Goal: Task Accomplishment & Management: Use online tool/utility

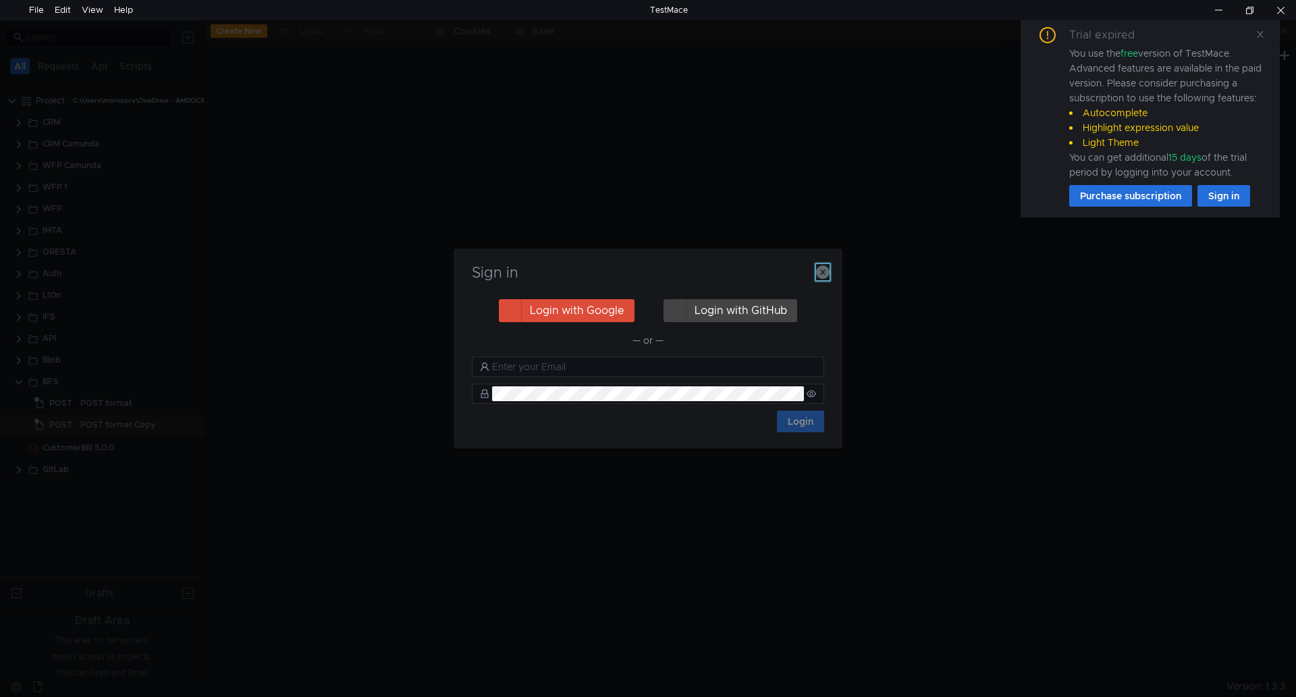
click at [820, 269] on icon "button" at bounding box center [822, 271] width 13 height 13
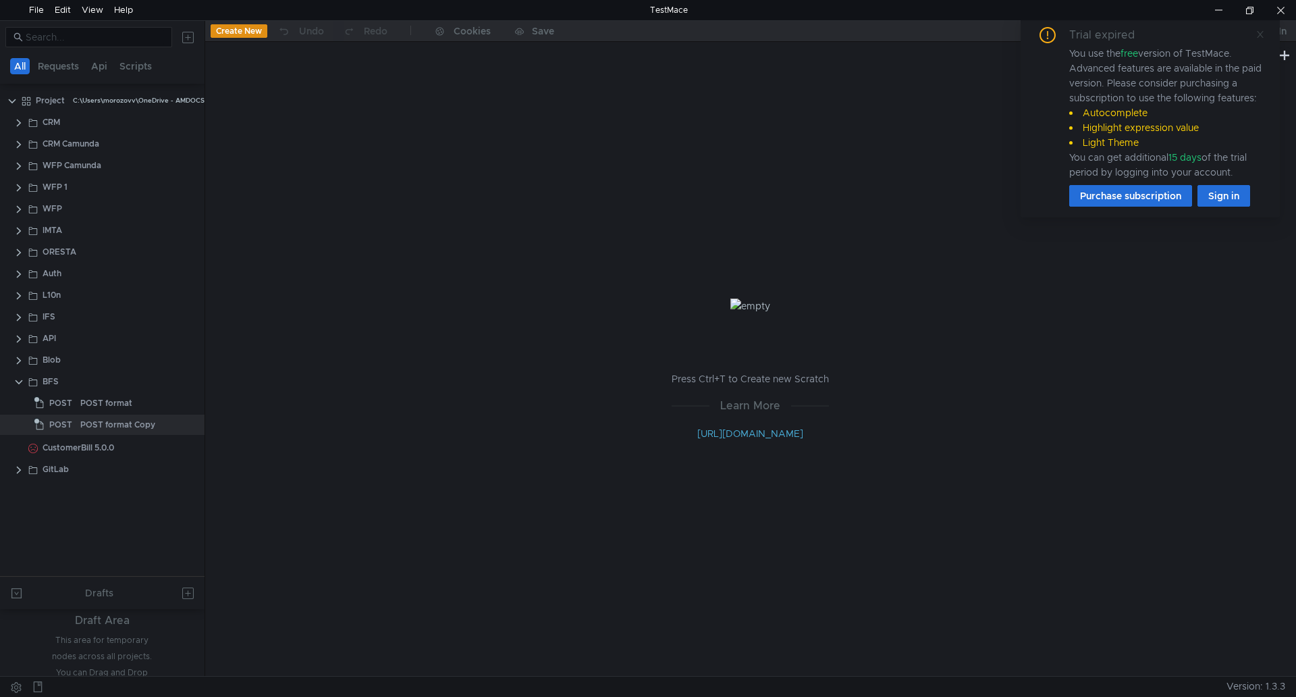
click at [1263, 32] on icon at bounding box center [1259, 34] width 9 height 9
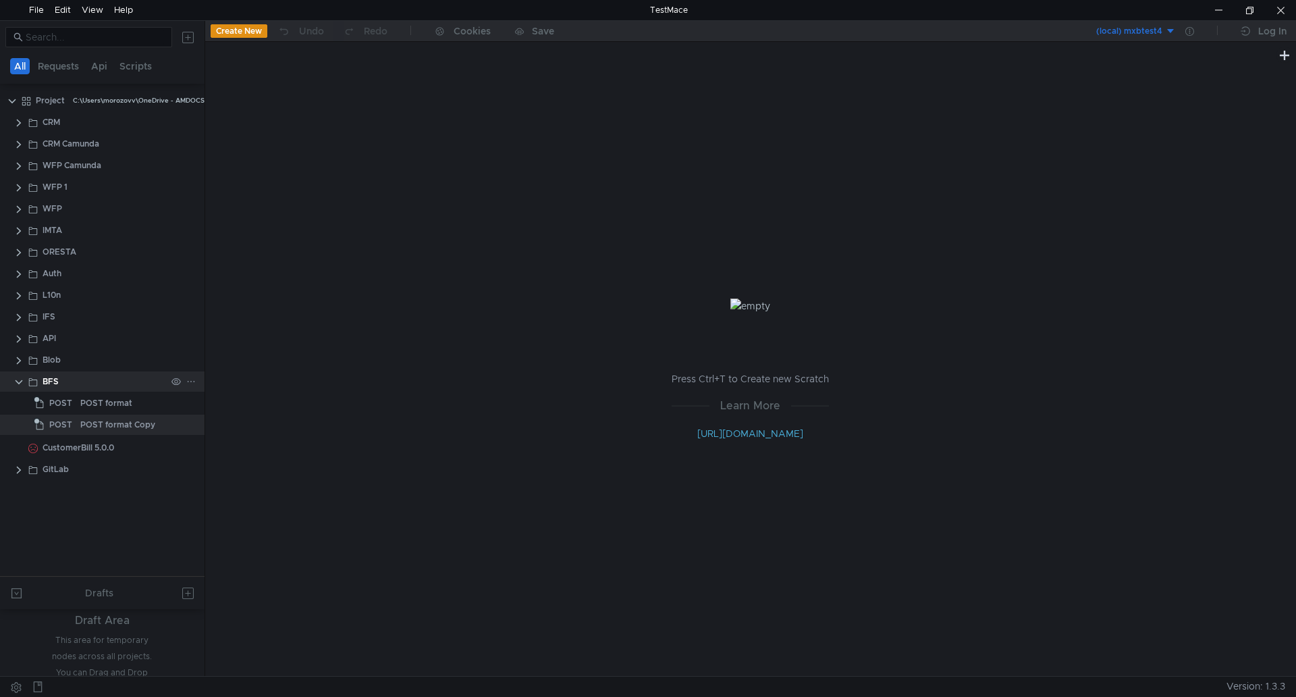
click at [19, 379] on clr-icon at bounding box center [18, 382] width 11 height 11
click at [18, 142] on clr-icon at bounding box center [18, 144] width 11 height 11
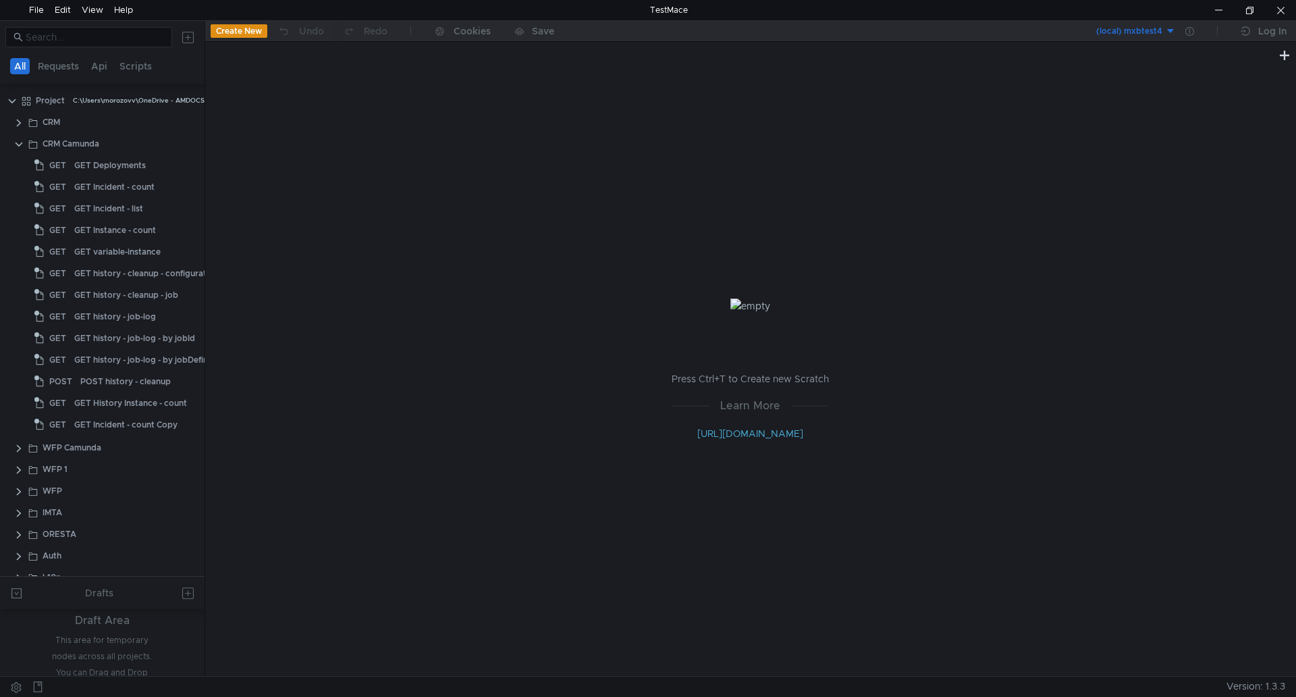
click at [1170, 31] on button "(local) mxbtest4" at bounding box center [1129, 31] width 94 height 22
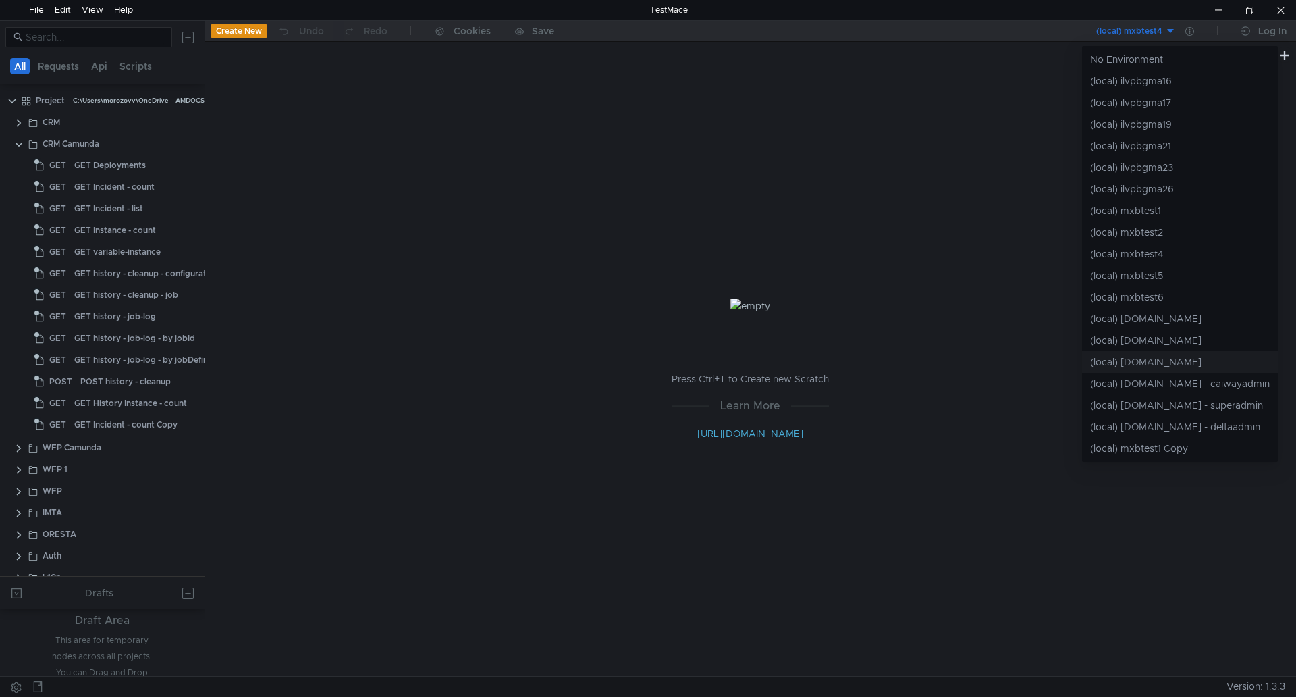
click at [1134, 360] on li "(local) [DOMAIN_NAME]" at bounding box center [1180, 362] width 196 height 22
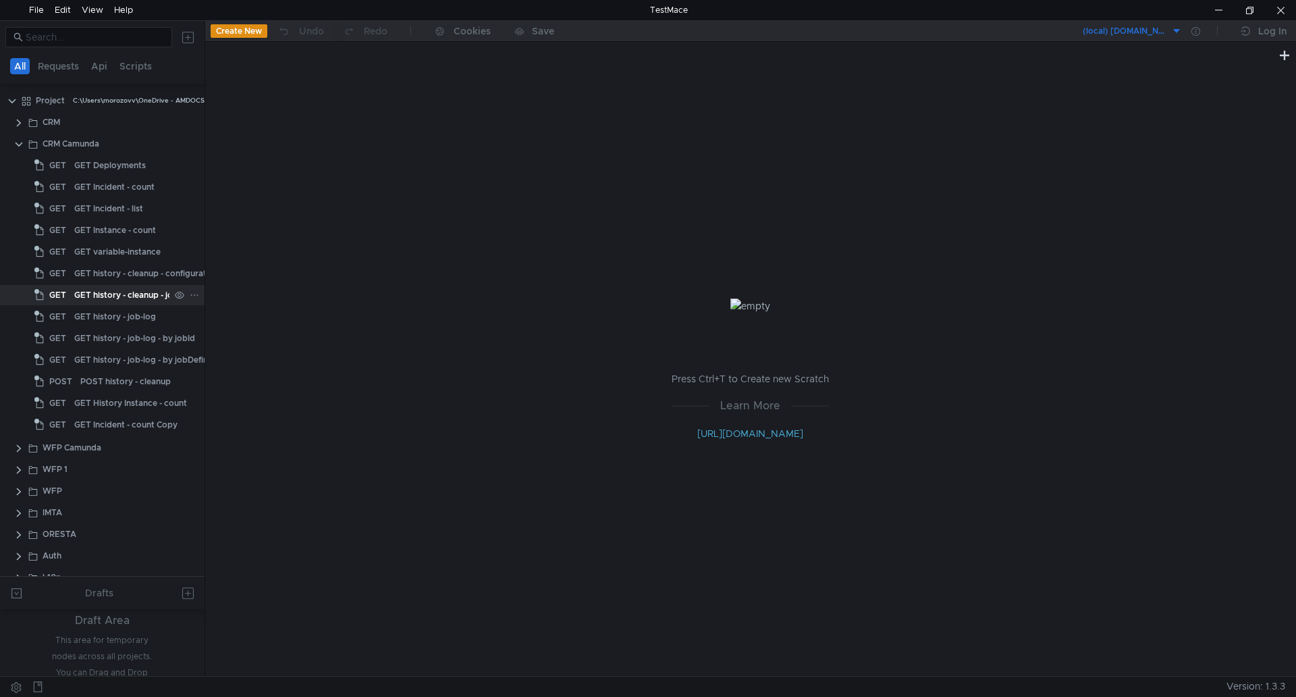
click at [91, 296] on div "GET history - cleanup - job" at bounding box center [126, 295] width 104 height 20
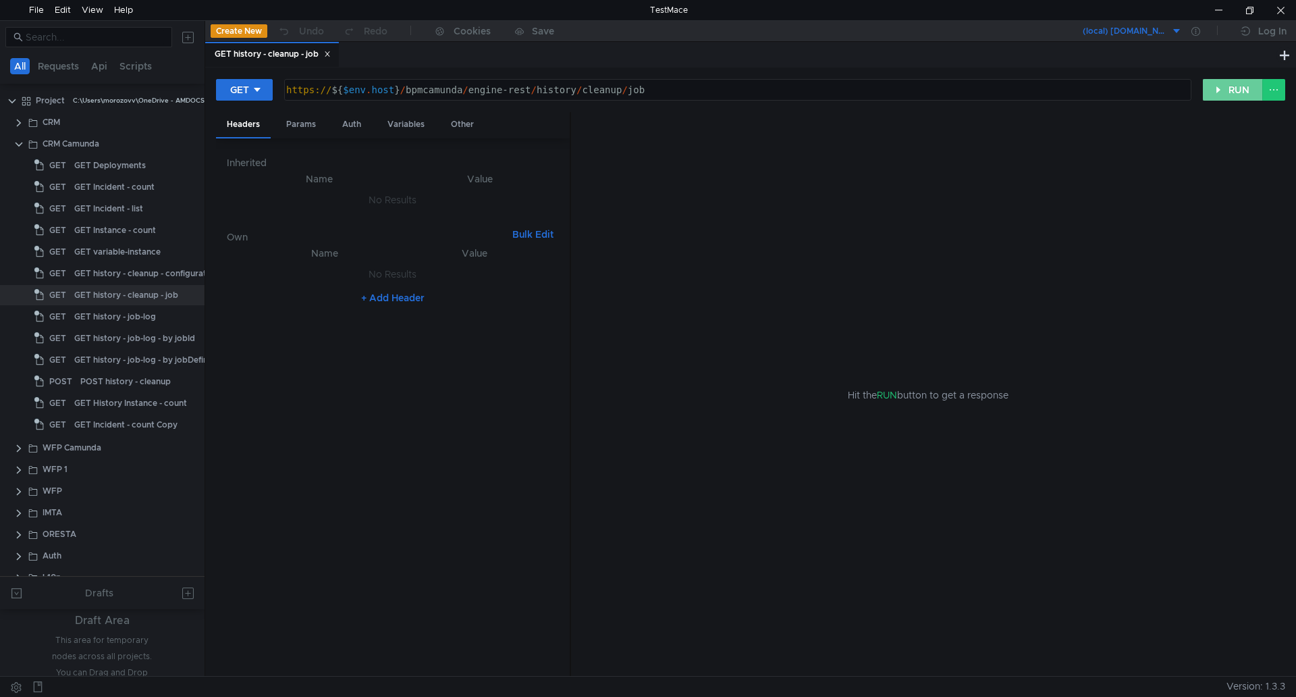
click at [1235, 94] on button "RUN" at bounding box center [1233, 90] width 60 height 22
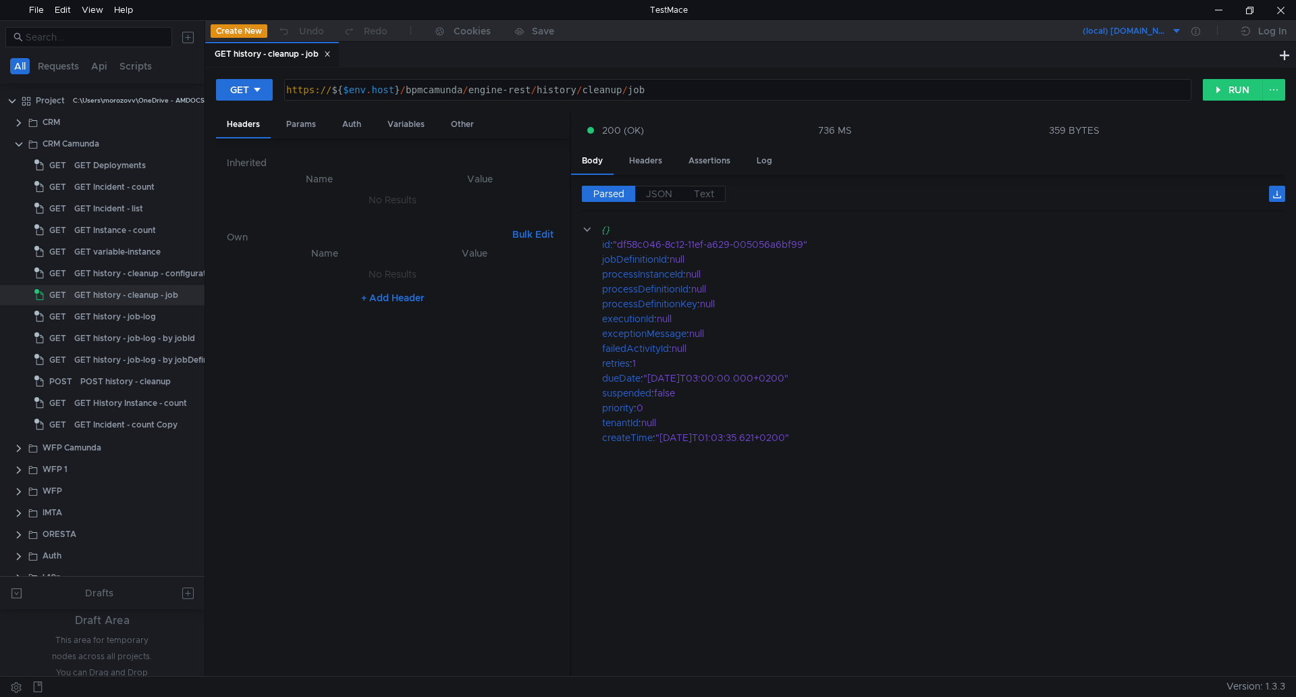
click at [329, 55] on icon at bounding box center [327, 54] width 7 height 7
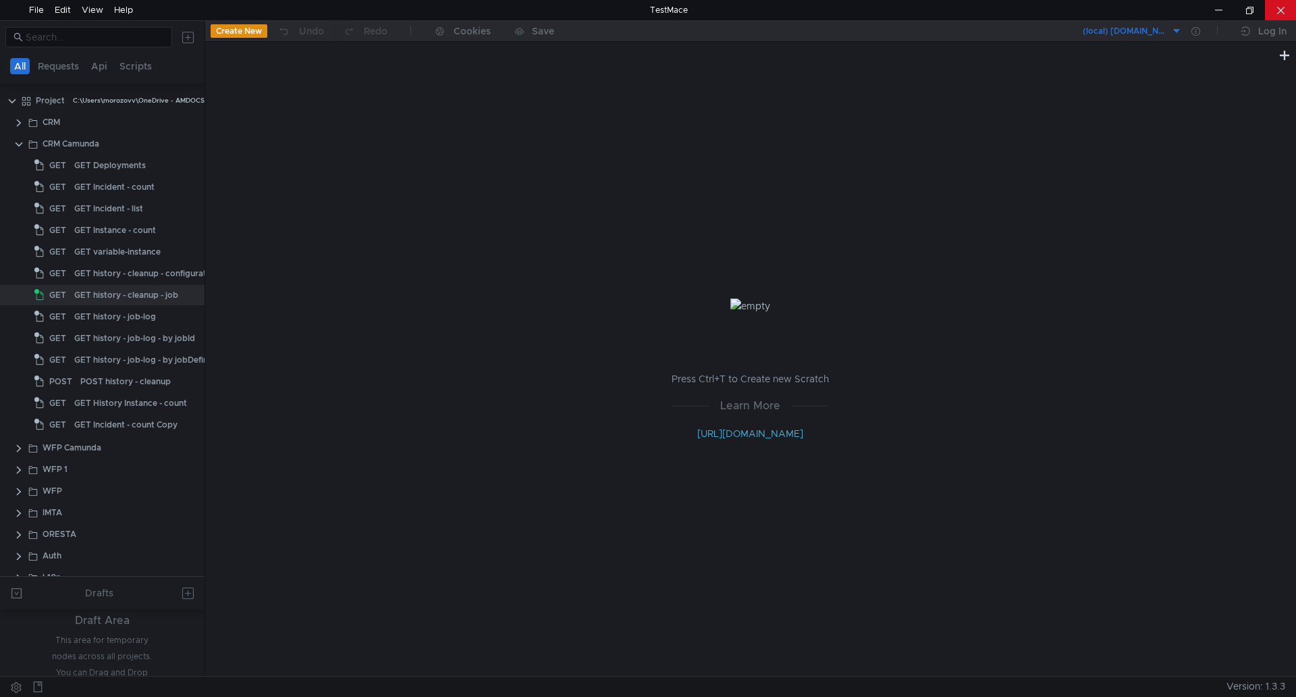
click at [1286, 16] on div at bounding box center [1280, 10] width 31 height 20
